Goal: Connect with others: Participate in discussion

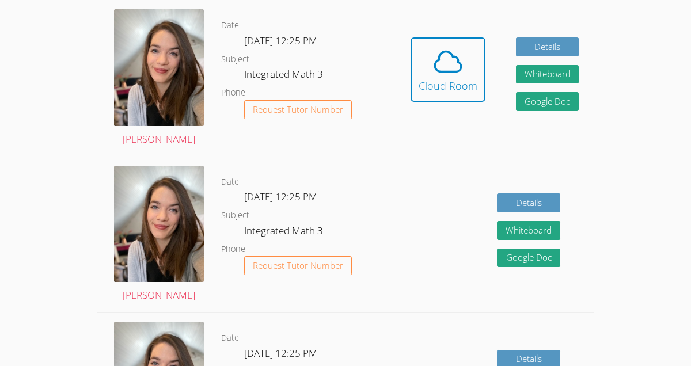
scroll to position [262, 0]
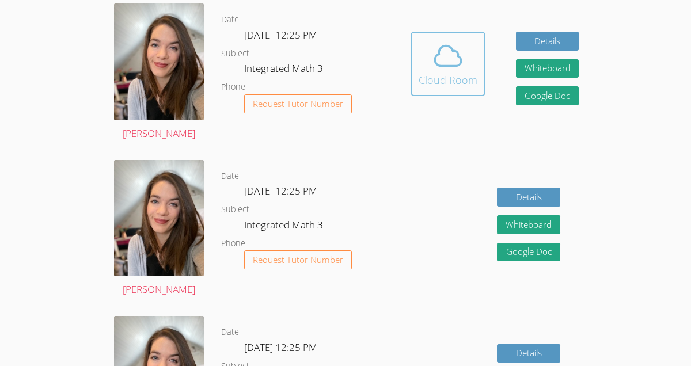
click at [444, 81] on div "Cloud Room" at bounding box center [447, 80] width 59 height 16
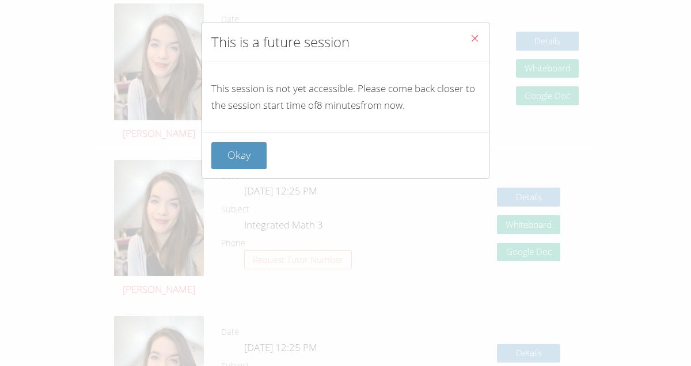
click at [474, 36] on icon "Close" at bounding box center [475, 38] width 10 height 10
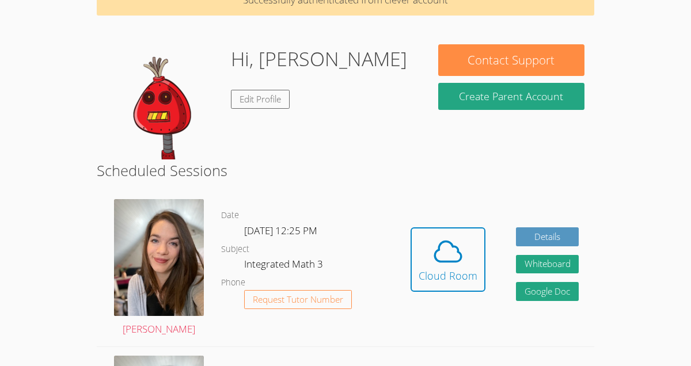
scroll to position [63, 0]
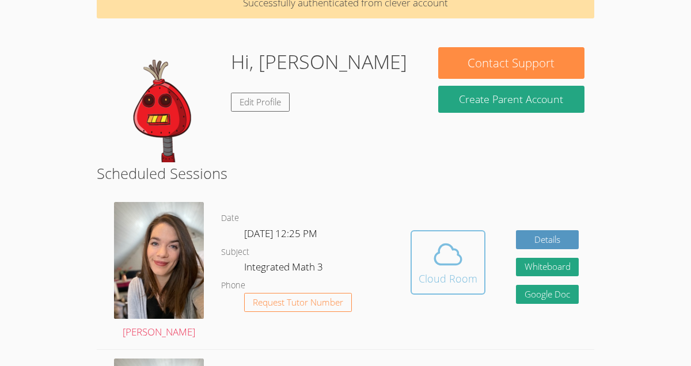
click at [471, 279] on div "Cloud Room" at bounding box center [447, 278] width 59 height 16
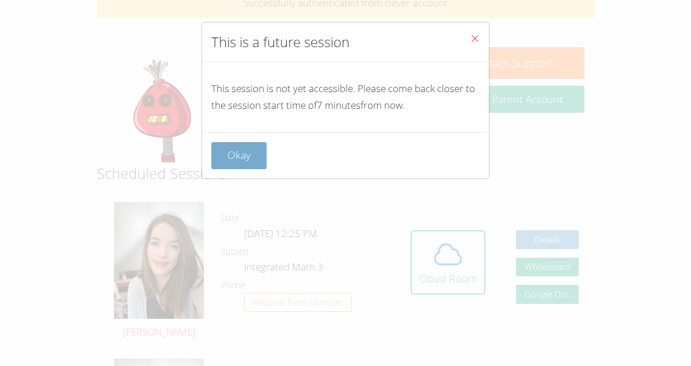
click at [227, 154] on button "Okay" at bounding box center [238, 155] width 55 height 27
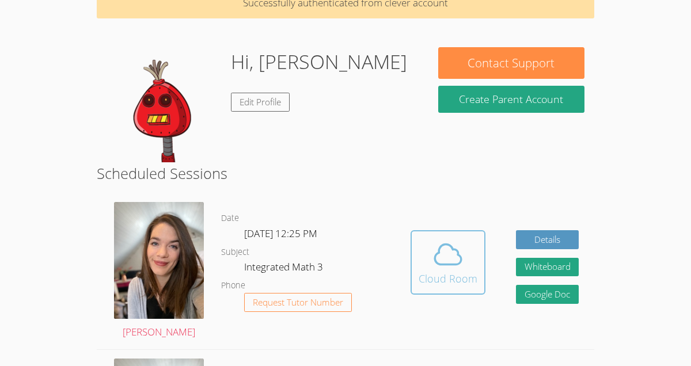
click at [466, 265] on span at bounding box center [447, 254] width 59 height 32
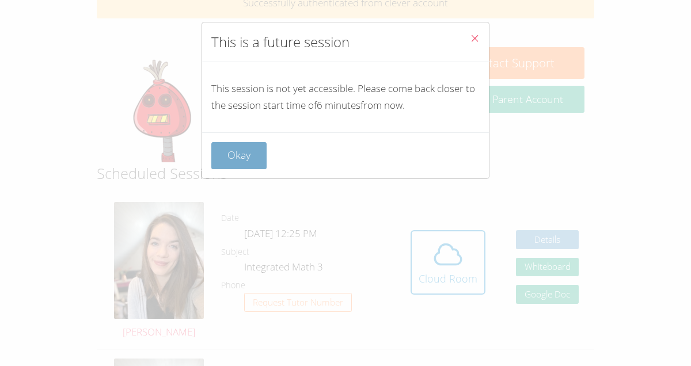
click at [243, 148] on button "Okay" at bounding box center [238, 155] width 55 height 27
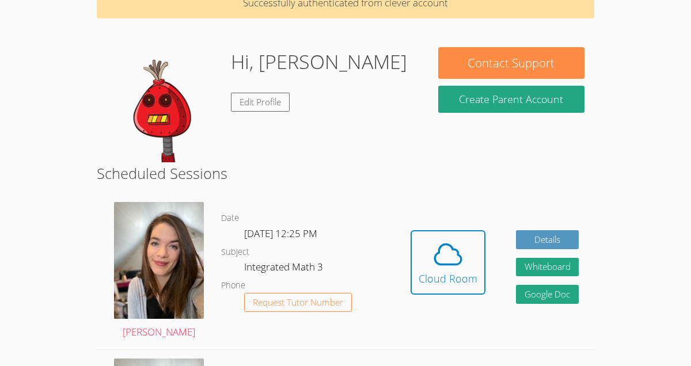
drag, startPoint x: 243, startPoint y: 148, endPoint x: 243, endPoint y: 162, distance: 13.8
click at [243, 154] on div "Hi, [PERSON_NAME] Edit Profile" at bounding box center [319, 104] width 176 height 115
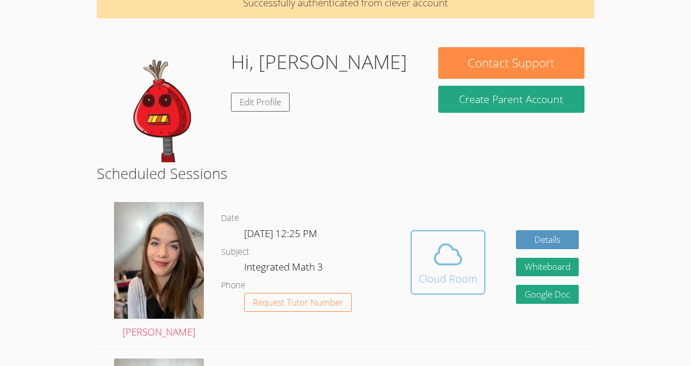
click at [436, 277] on div "Cloud Room" at bounding box center [447, 278] width 59 height 16
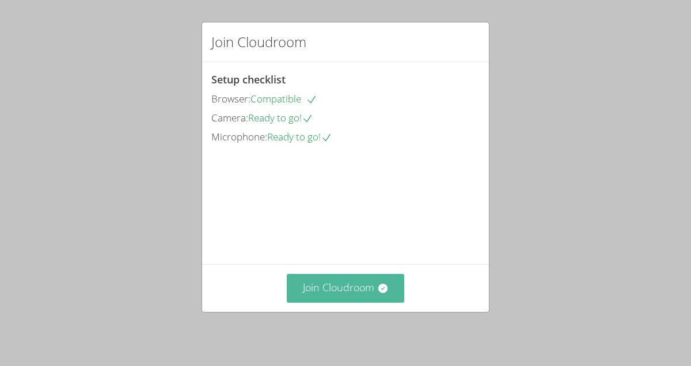
click at [338, 291] on button "Join Cloudroom" at bounding box center [346, 288] width 118 height 28
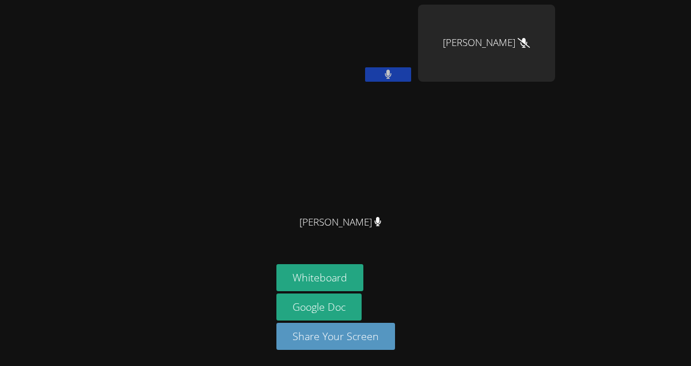
click at [385, 75] on icon at bounding box center [387, 75] width 7 height 10
